Goal: Task Accomplishment & Management: Manage account settings

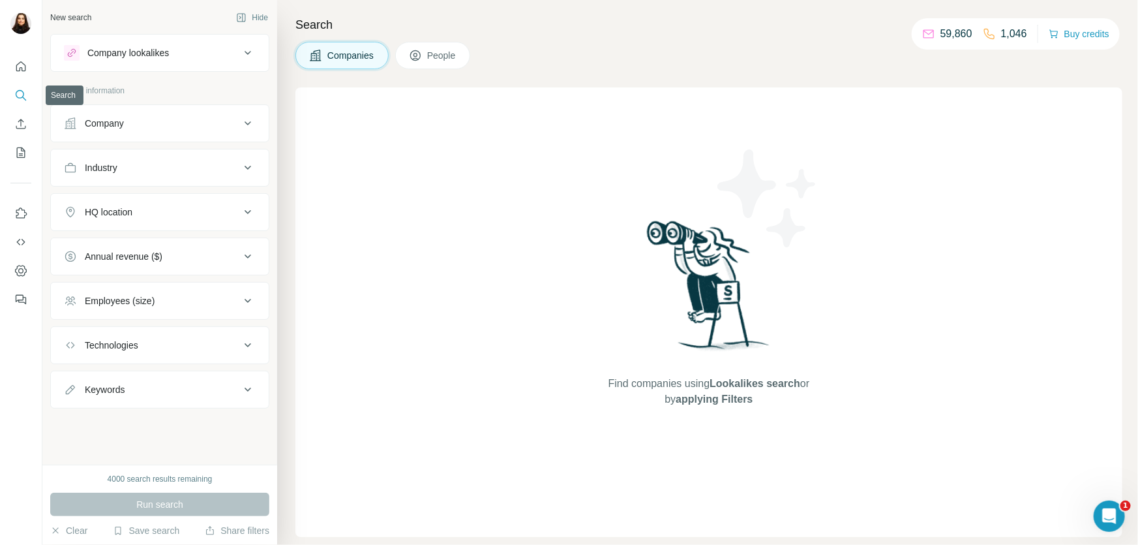
click at [17, 93] on icon "Search" at bounding box center [20, 95] width 13 height 13
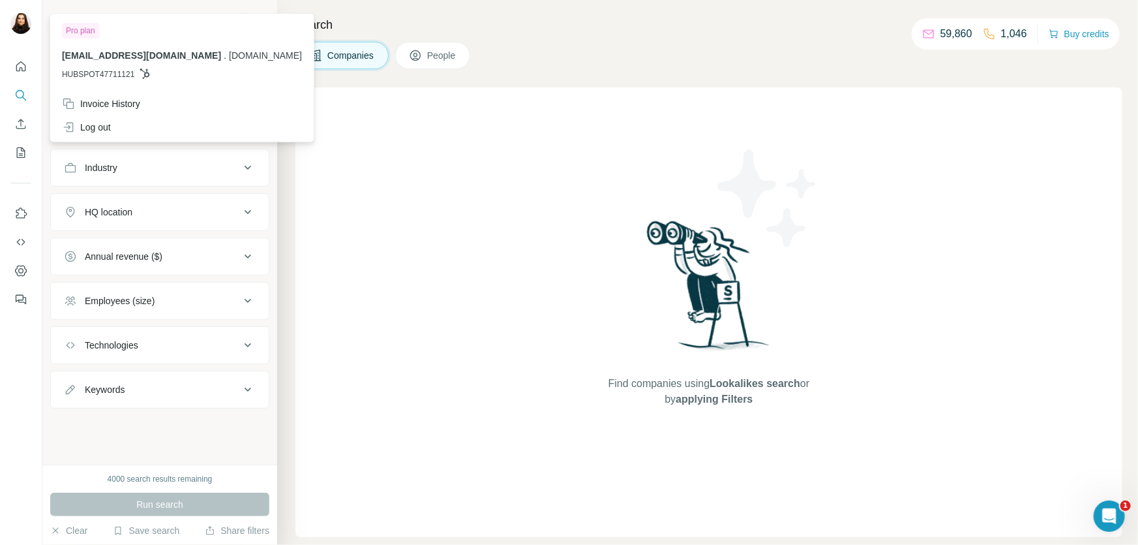
click at [14, 23] on img at bounding box center [20, 23] width 21 height 21
click at [451, 52] on span "People" at bounding box center [442, 55] width 30 height 13
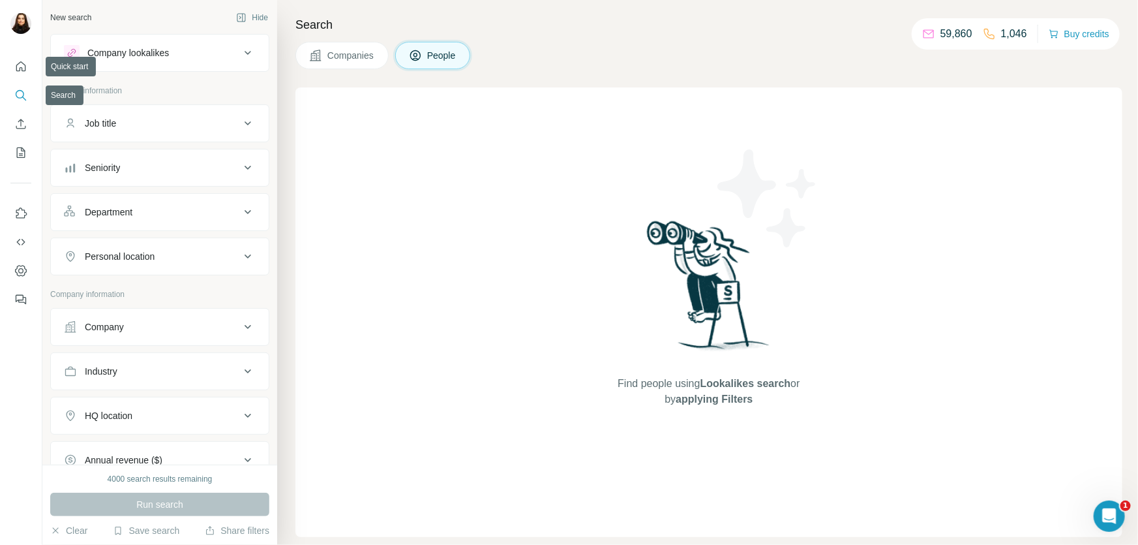
drag, startPoint x: 13, startPoint y: 66, endPoint x: 21, endPoint y: 125, distance: 59.9
click at [36, 131] on div at bounding box center [21, 179] width 42 height 264
click at [14, 149] on icon "My lists" at bounding box center [20, 152] width 13 height 13
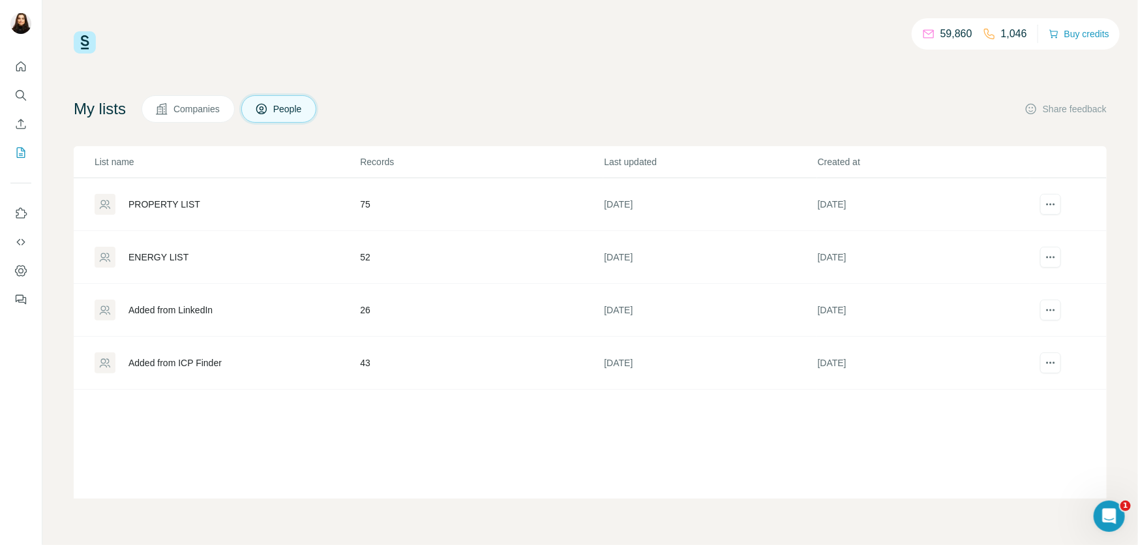
drag, startPoint x: 18, startPoint y: 146, endPoint x: 151, endPoint y: 128, distance: 134.3
click at [151, 128] on div "59,860 1,046 Buy credits My lists Companies People Share feedback List name Rec…" at bounding box center [569, 272] width 1138 height 545
click at [192, 198] on div "PROPERTY LIST" at bounding box center [164, 204] width 72 height 13
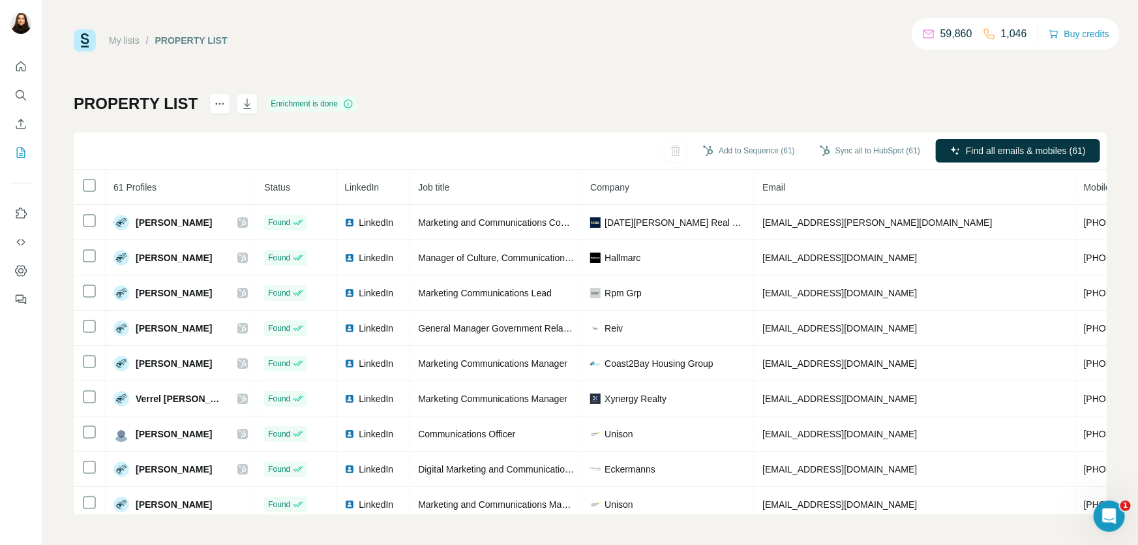
click at [646, 106] on div "PROPERTY LIST Enrichment is done Add to Sequence (61) Sync all to HubSpot (61) …" at bounding box center [590, 303] width 1033 height 421
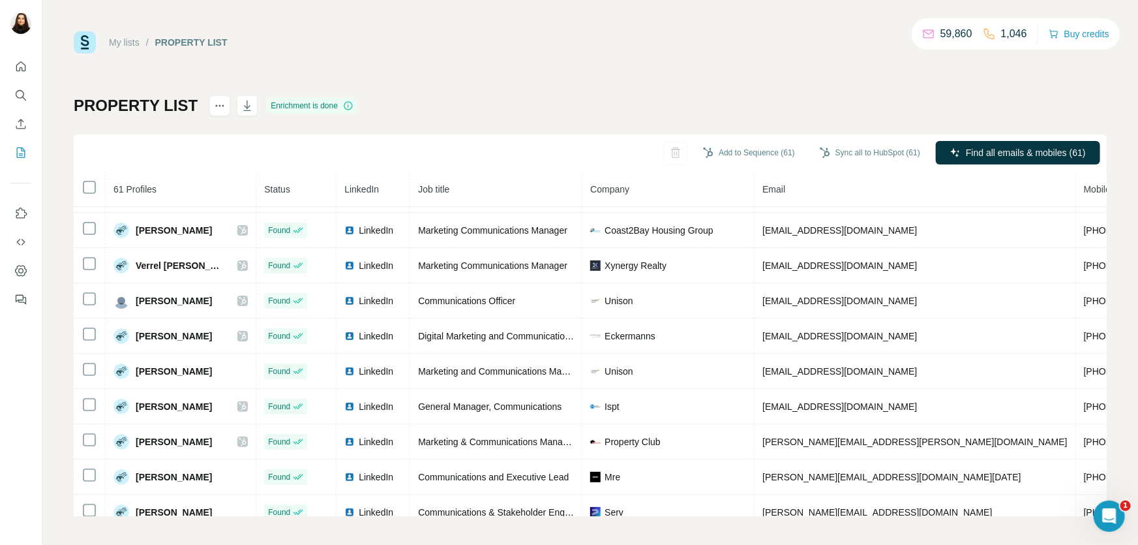
scroll to position [118, 0]
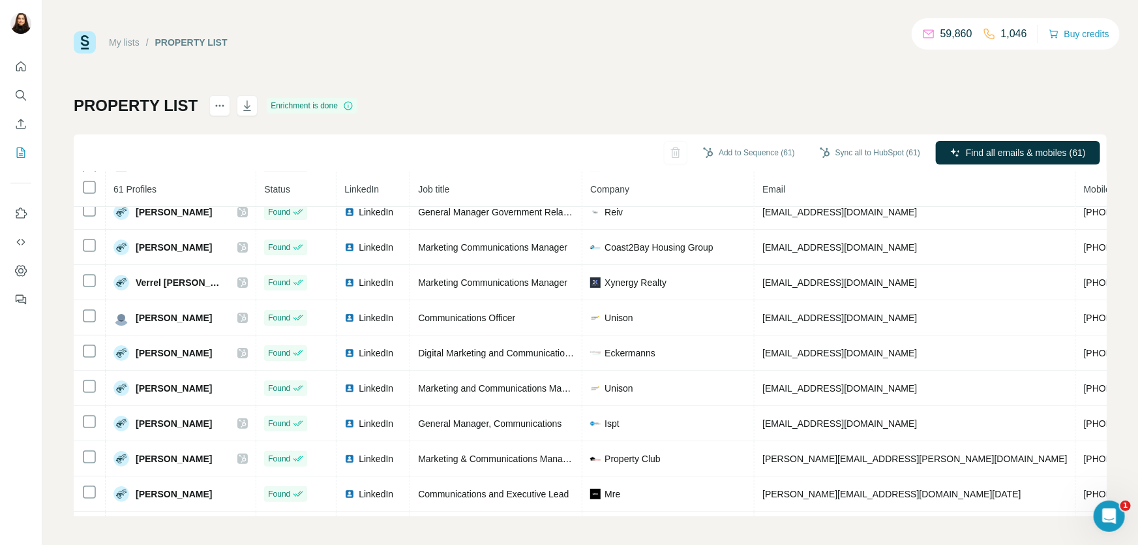
click at [467, 78] on div "My lists / PROPERTY LIST 59,860 1,046 Buy credits PROPERTY LIST Enrichment is d…" at bounding box center [590, 273] width 1033 height 485
click at [663, 106] on div "PROPERTY LIST Enrichment is done Add to Sequence (61) Sync all to HubSpot (61) …" at bounding box center [590, 305] width 1033 height 421
click at [652, 151] on div "Add to Sequence (61) Sync all to HubSpot (61) Find all emails & mobiles (61)" at bounding box center [590, 152] width 1033 height 37
drag, startPoint x: 218, startPoint y: -31, endPoint x: 193, endPoint y: 140, distance: 172.0
click at [193, 140] on div "Add to Sequence (61) Sync all to HubSpot (61) Find all emails & mobiles (61)" at bounding box center [590, 152] width 1033 height 37
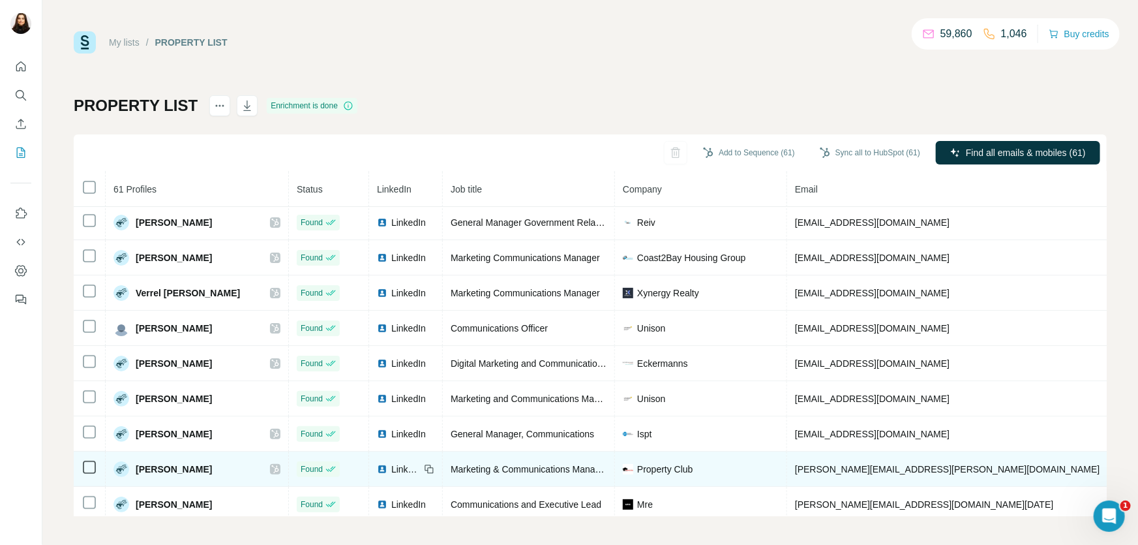
scroll to position [0, 0]
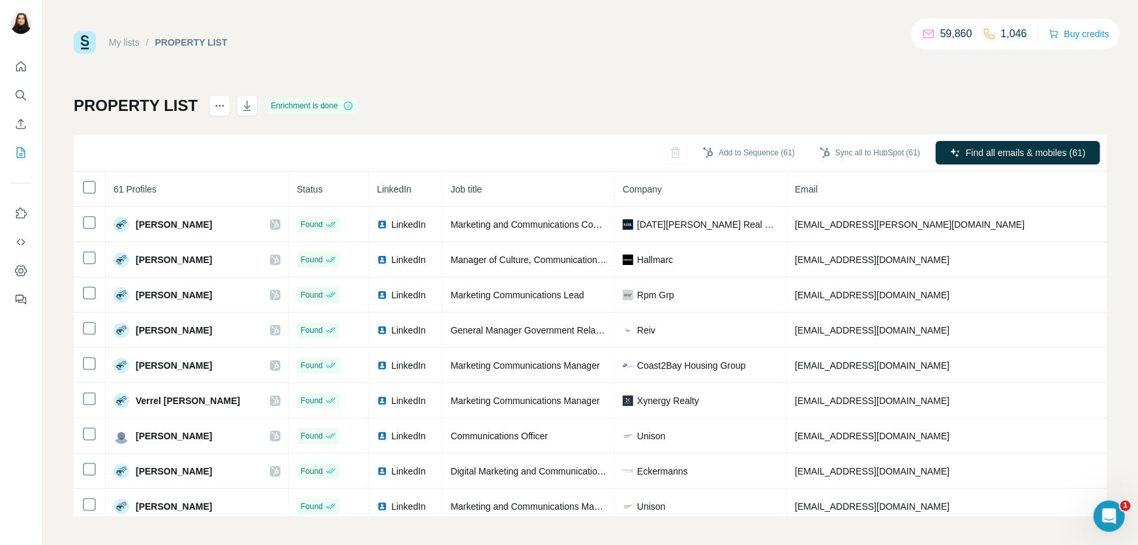
click at [658, 86] on div "My lists / PROPERTY LIST 59,860 1,046 Buy credits PROPERTY LIST Enrichment is d…" at bounding box center [590, 273] width 1033 height 485
click at [358, 65] on div "My lists / PROPERTY LIST 59,860 1,046 Buy credits PROPERTY LIST Enrichment is d…" at bounding box center [590, 273] width 1033 height 485
click at [390, 31] on div "My lists / PROPERTY LIST 59,860 1,046 Buy credits" at bounding box center [590, 42] width 1033 height 22
click at [442, 55] on div "My lists / PROPERTY LIST 59,860 1,046 Buy credits PROPERTY LIST Enrichment is d…" at bounding box center [590, 273] width 1033 height 485
